Goal: Find specific page/section: Find specific page/section

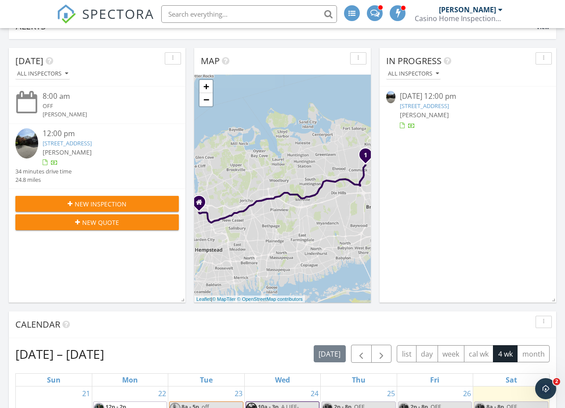
scroll to position [110, 0]
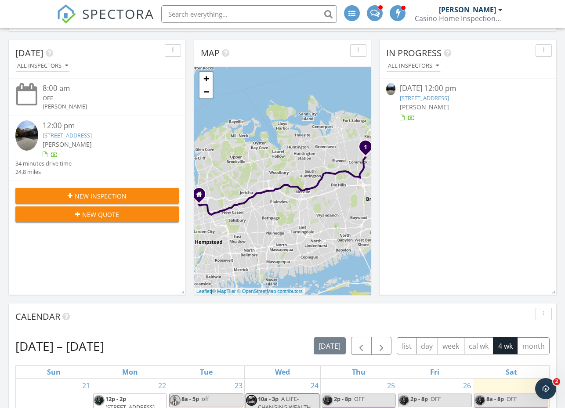
click at [443, 98] on link "28 Sycamore Ln , Commack, NY 11725" at bounding box center [424, 98] width 49 height 8
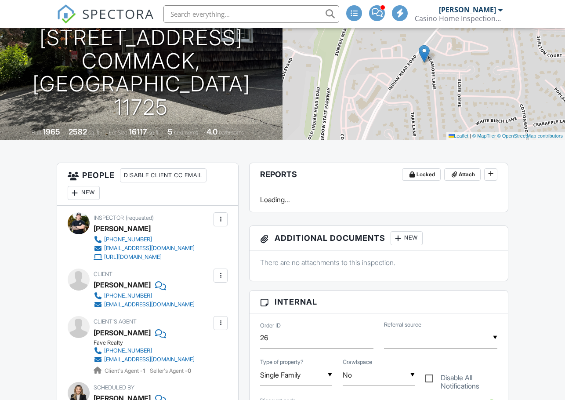
scroll to position [220, 0]
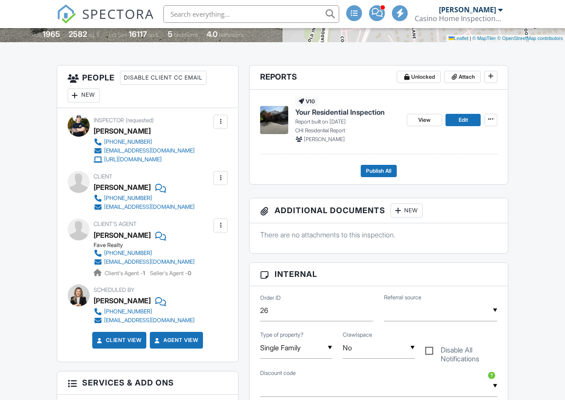
click at [369, 108] on span "Your Residential Inspection" at bounding box center [340, 112] width 90 height 10
